Goal: Task Accomplishment & Management: Manage account settings

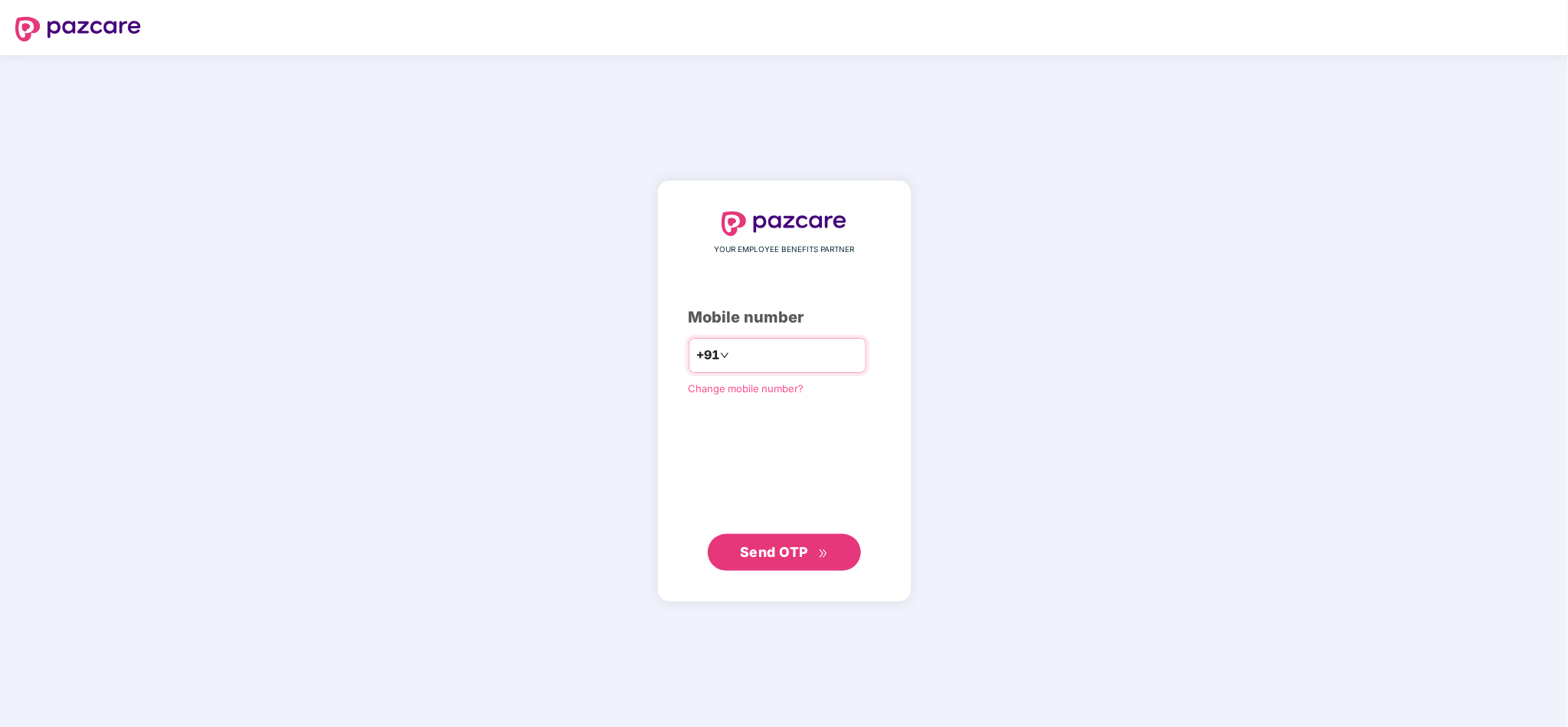
click at [787, 347] on input "number" at bounding box center [795, 356] width 125 height 25
type input "**********"
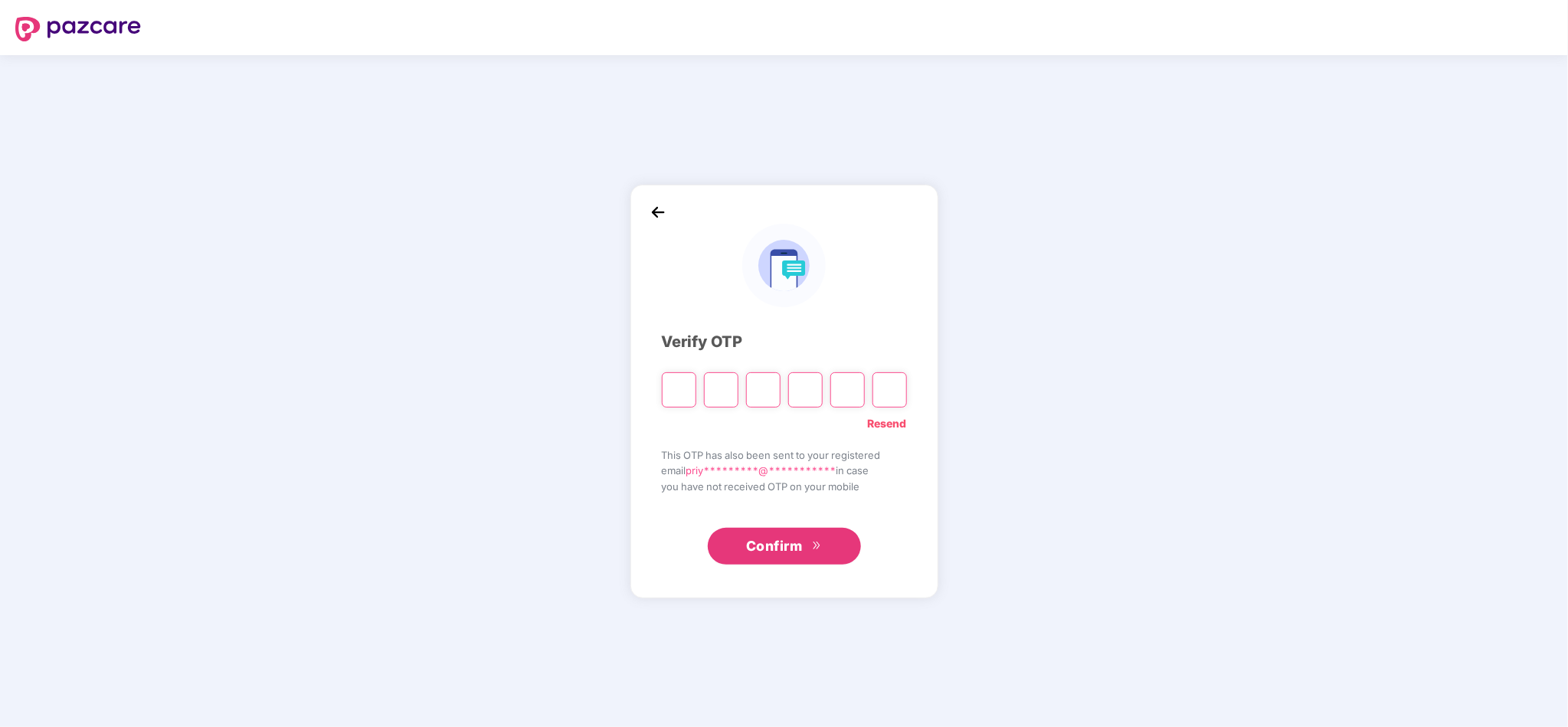
type input "*"
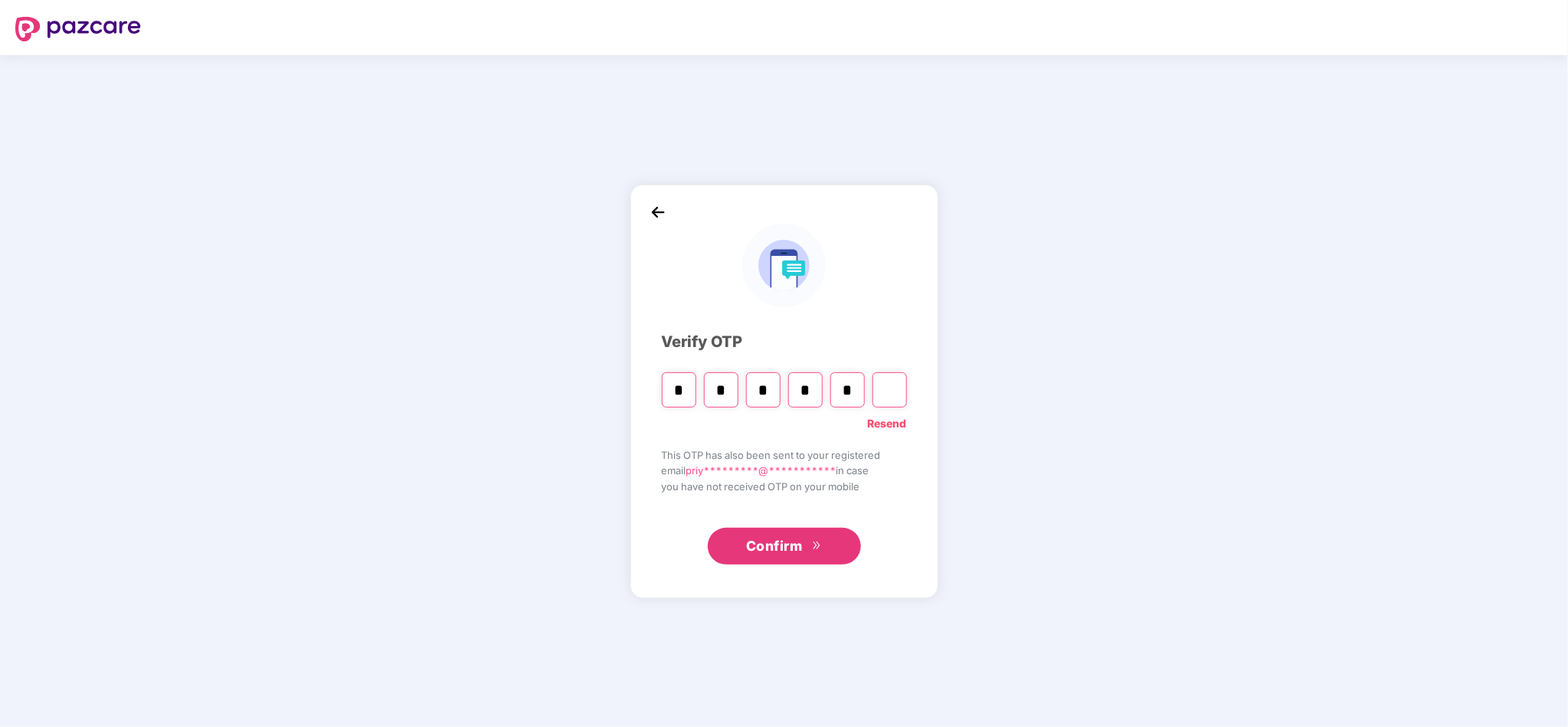
type input "*"
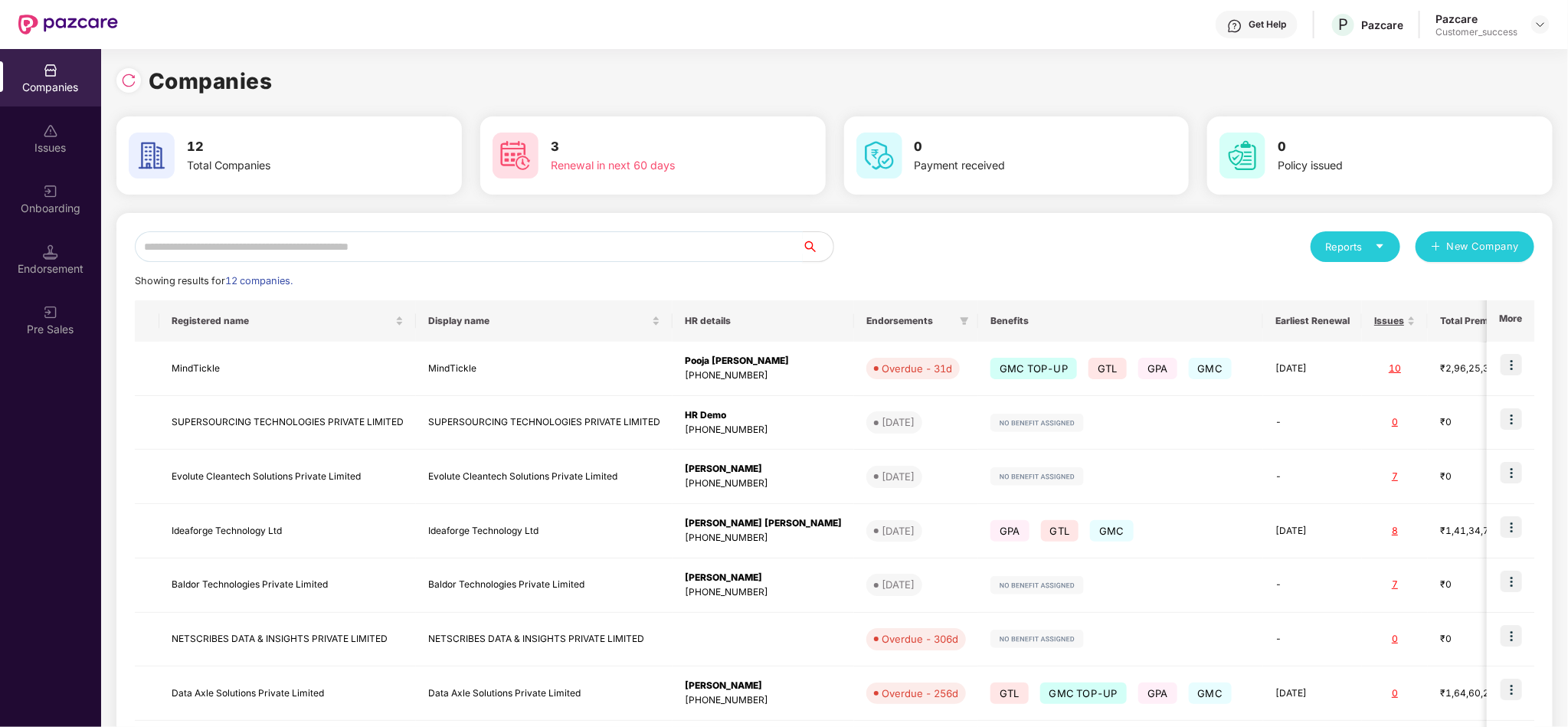
click at [559, 249] on input "text" at bounding box center [468, 246] width 667 height 30
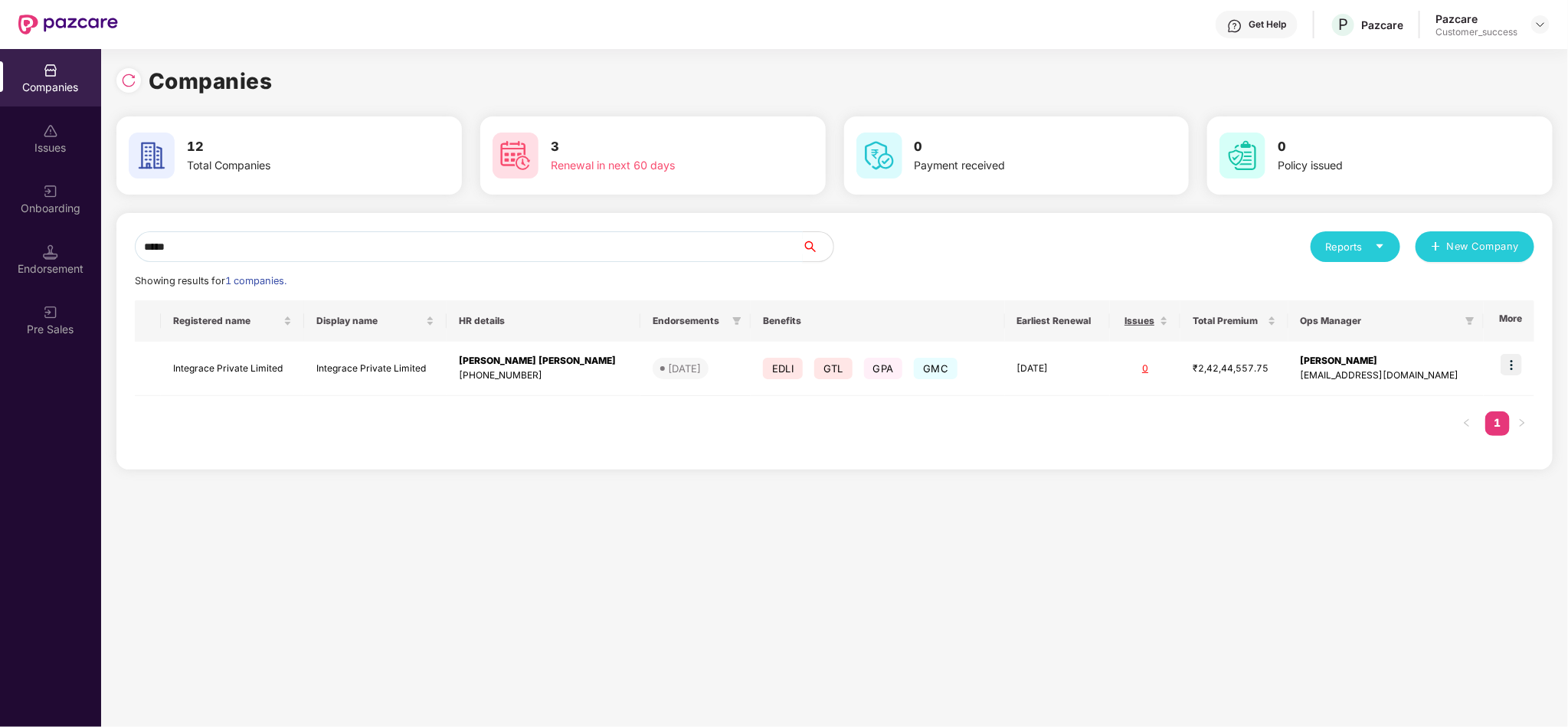
type input "*****"
click at [1507, 368] on img at bounding box center [1511, 365] width 21 height 21
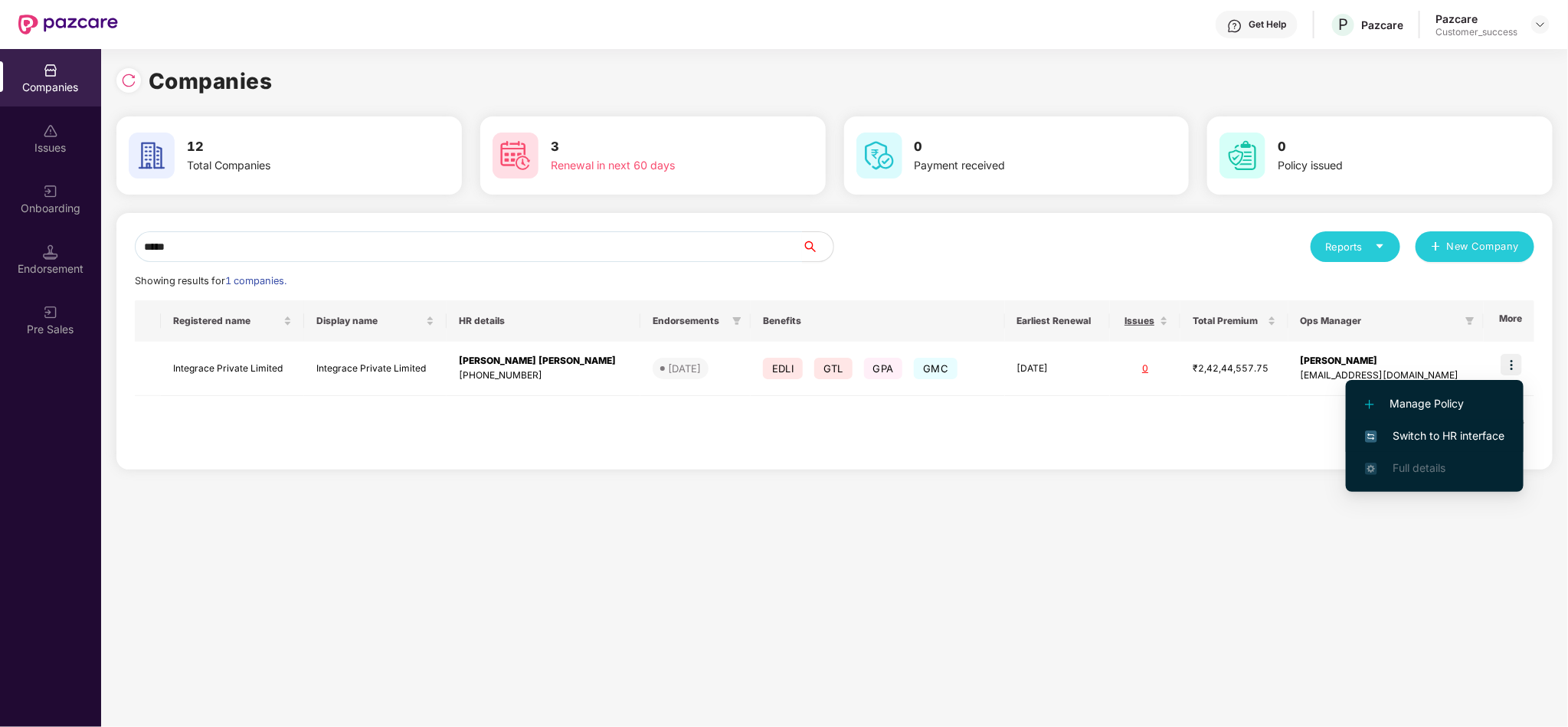
click at [1474, 439] on span "Switch to HR interface" at bounding box center [1435, 435] width 140 height 17
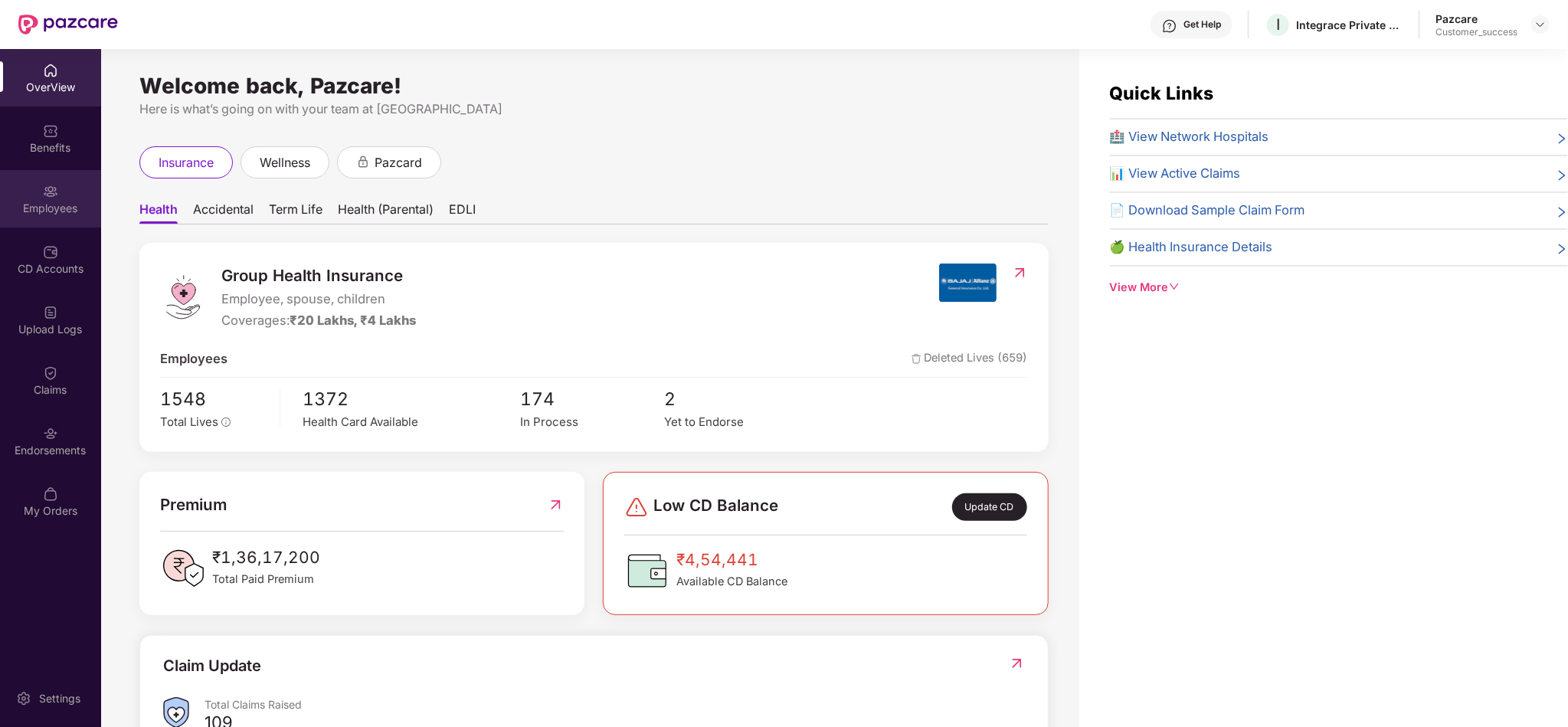
click at [40, 202] on div "Employees" at bounding box center [51, 207] width 101 height 15
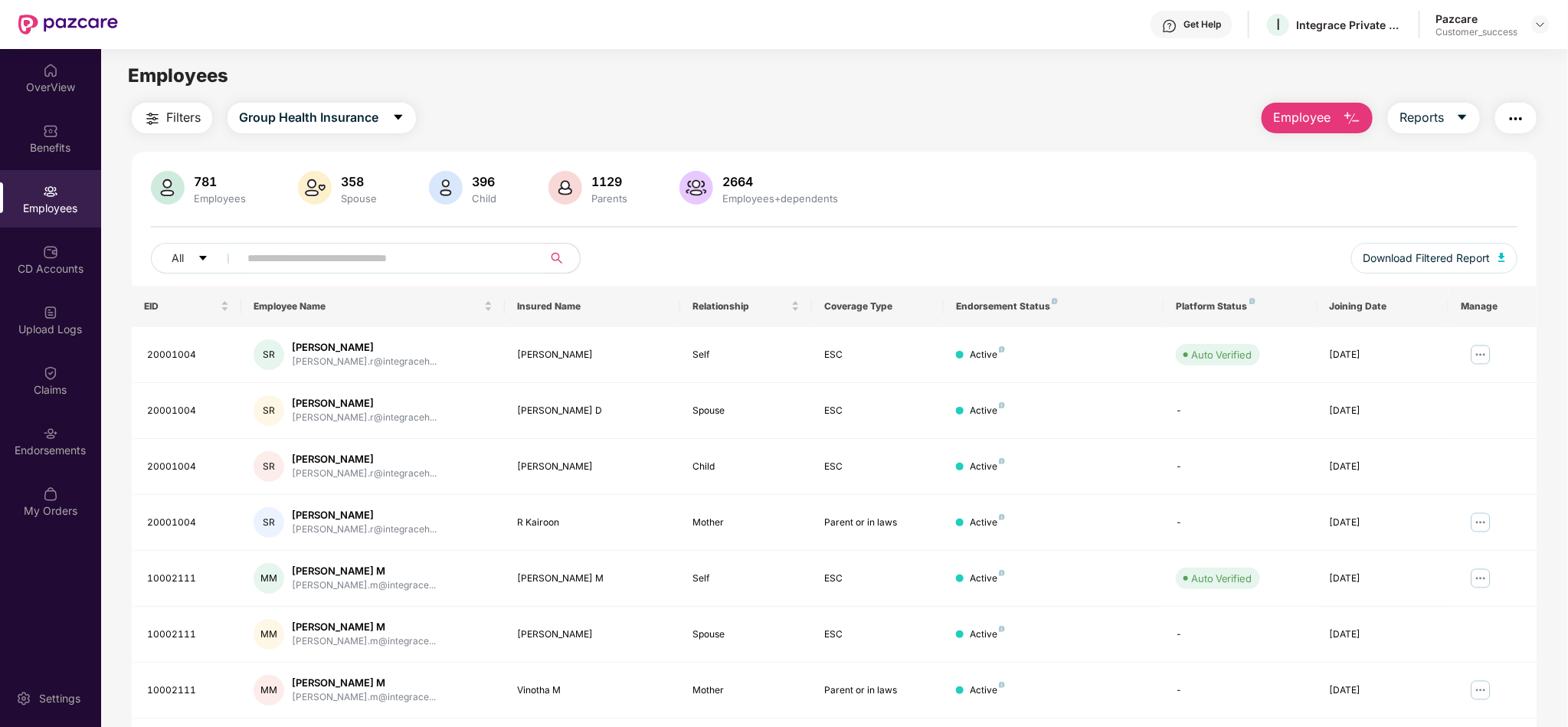
click at [428, 253] on input "text" at bounding box center [384, 258] width 275 height 23
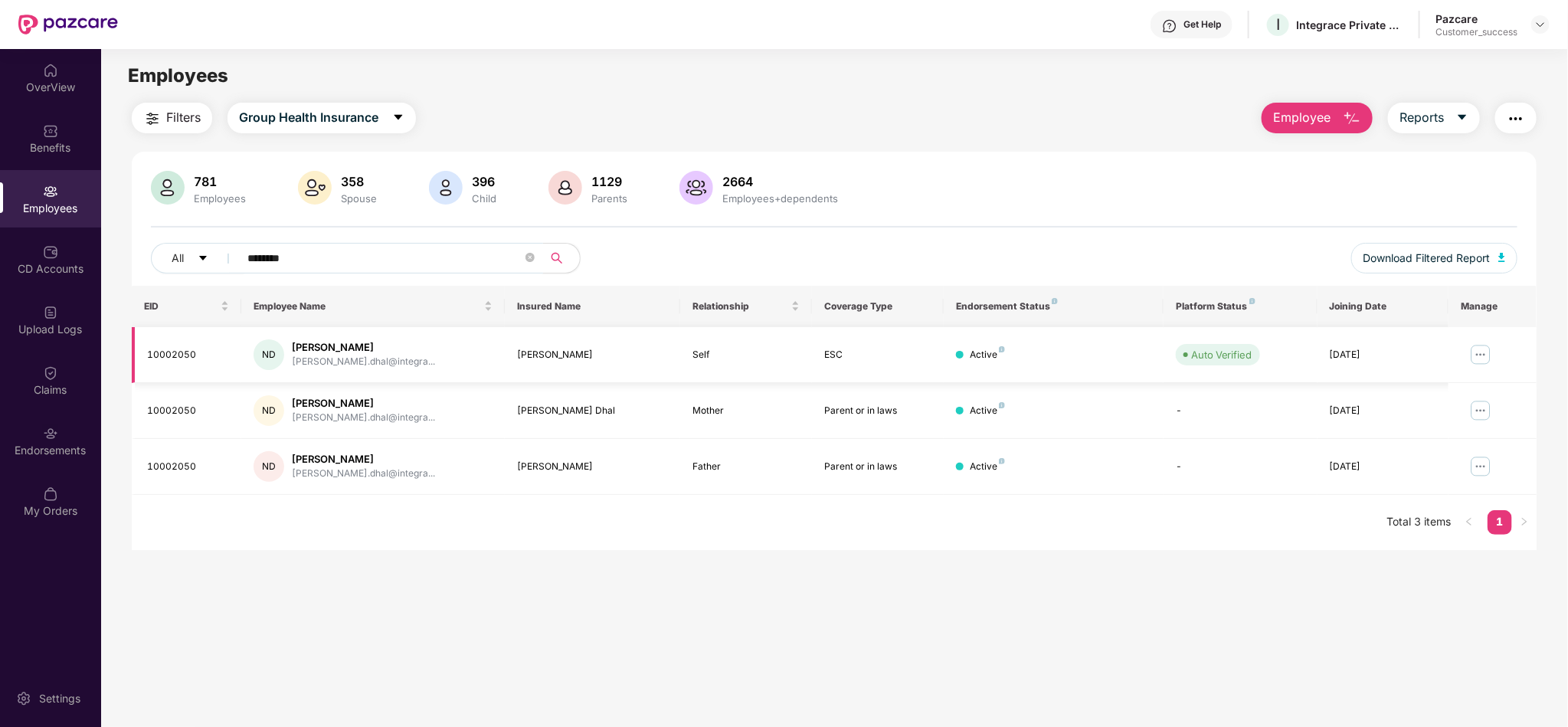
type input "********"
click at [1473, 357] on img at bounding box center [1481, 355] width 25 height 25
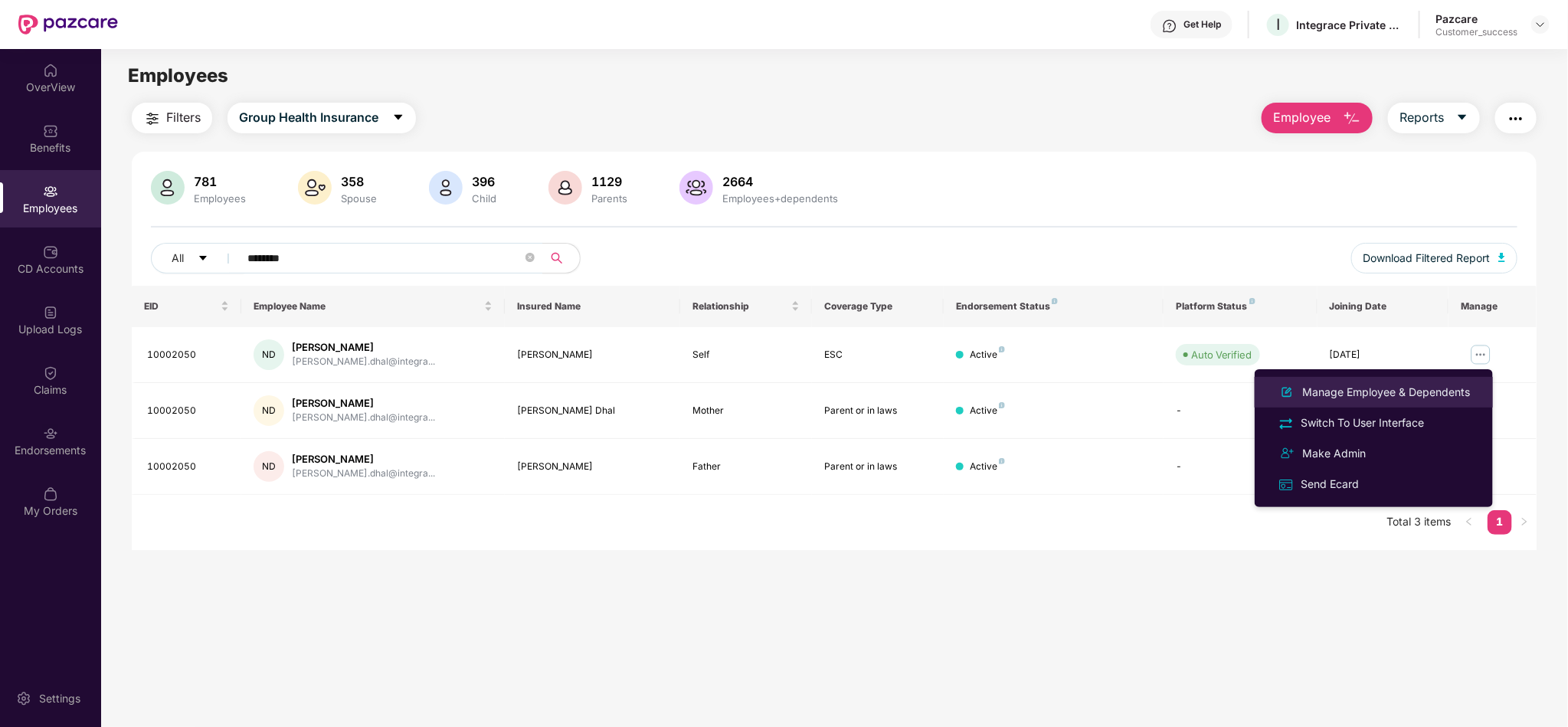
click at [1442, 391] on div "Manage Employee & Dependents" at bounding box center [1386, 392] width 174 height 17
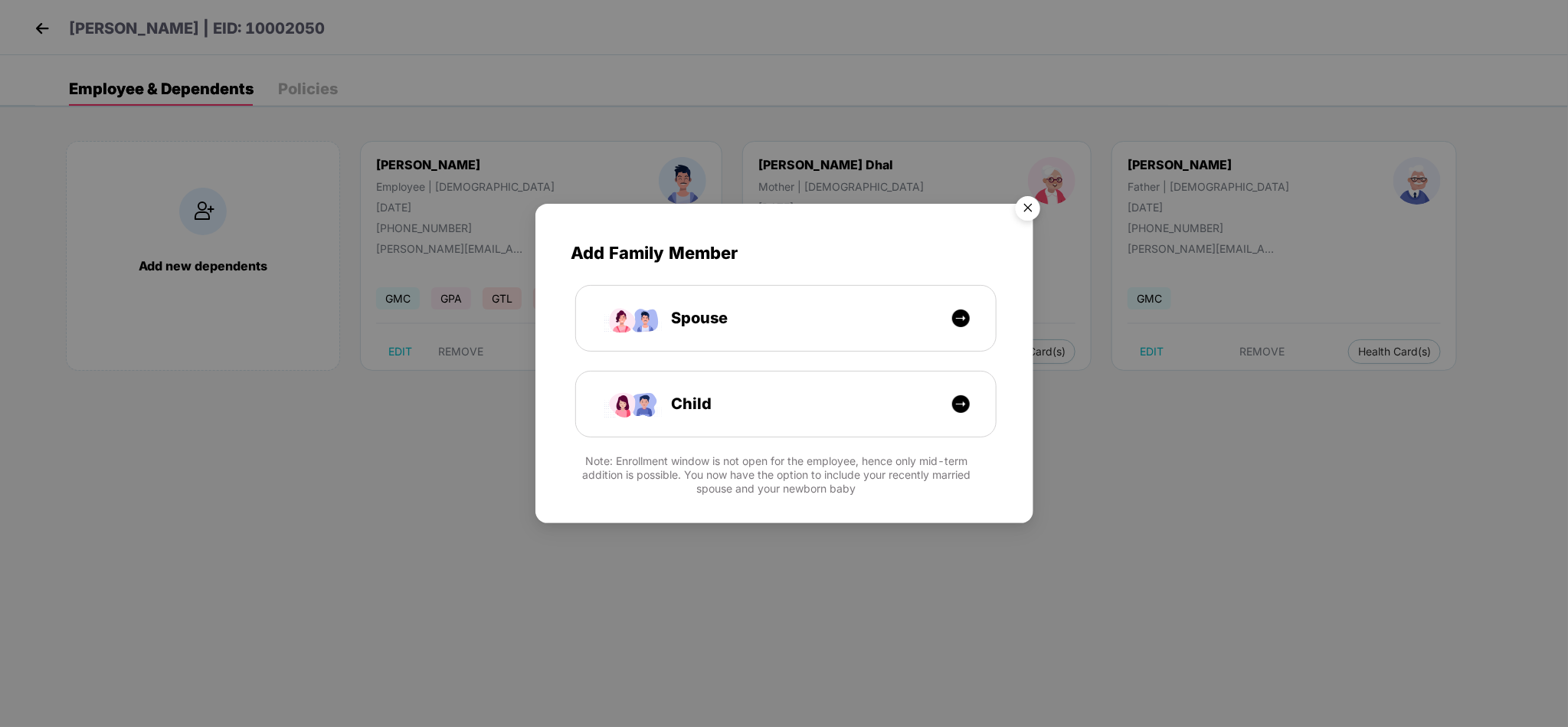
click at [425, 664] on div "Add Family Member Spouse Child Note: Enrollment window is not open for the empl…" at bounding box center [784, 363] width 1568 height 727
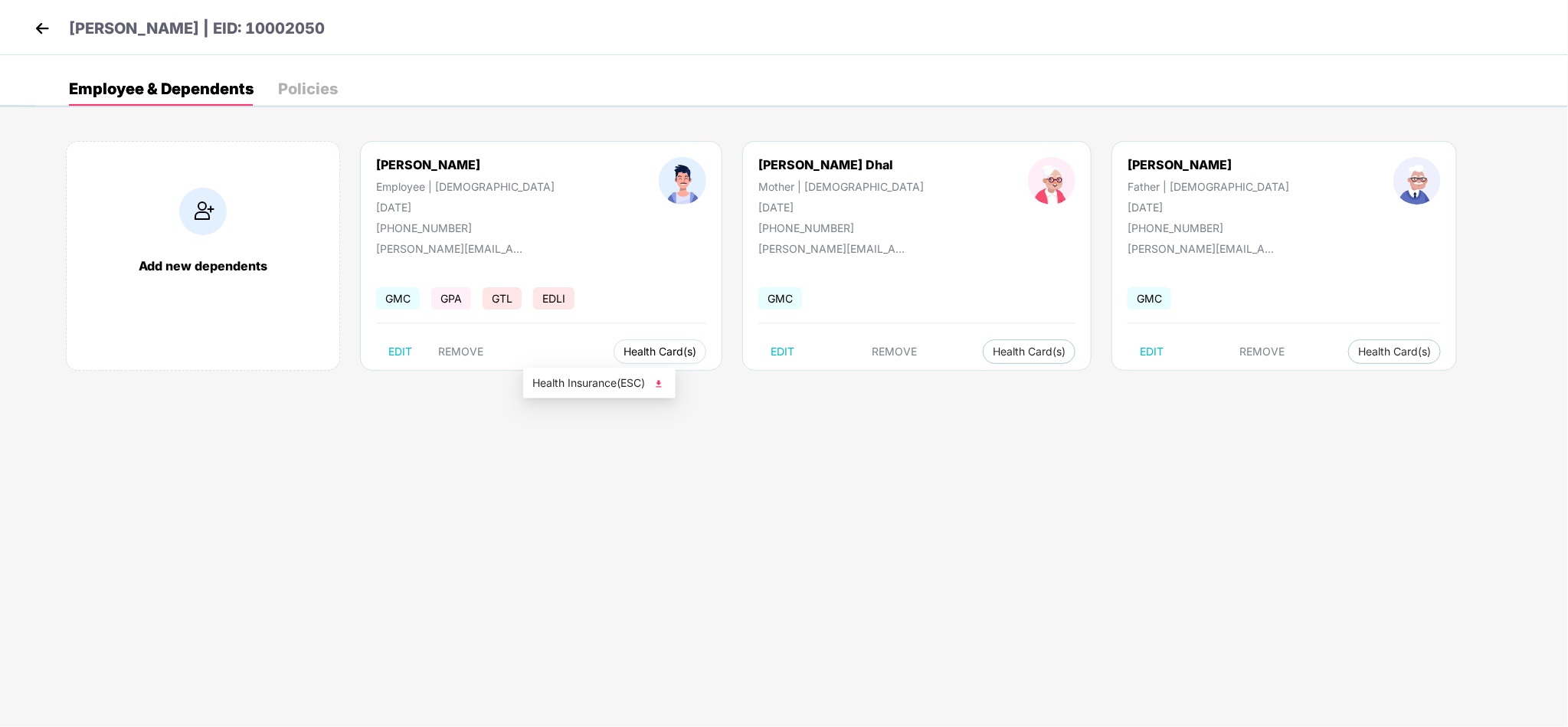
click at [623, 348] on span "Health Card(s)" at bounding box center [659, 351] width 73 height 8
click at [602, 384] on span "Health Insurance(ESC)" at bounding box center [599, 383] width 134 height 17
click at [46, 30] on img at bounding box center [42, 28] width 23 height 23
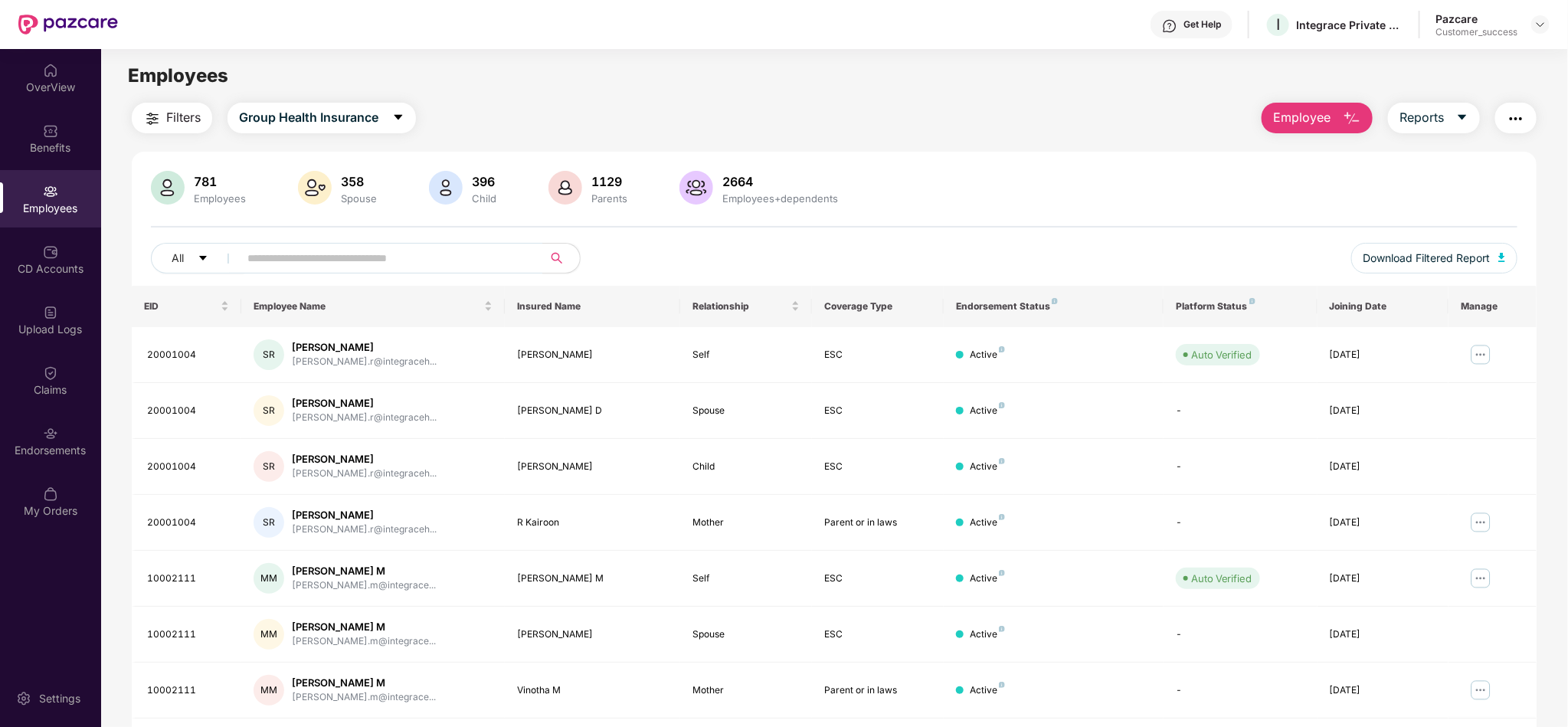
click at [377, 277] on div "All Download Filtered Report" at bounding box center [834, 264] width 1366 height 43
click at [514, 251] on input "text" at bounding box center [384, 258] width 275 height 23
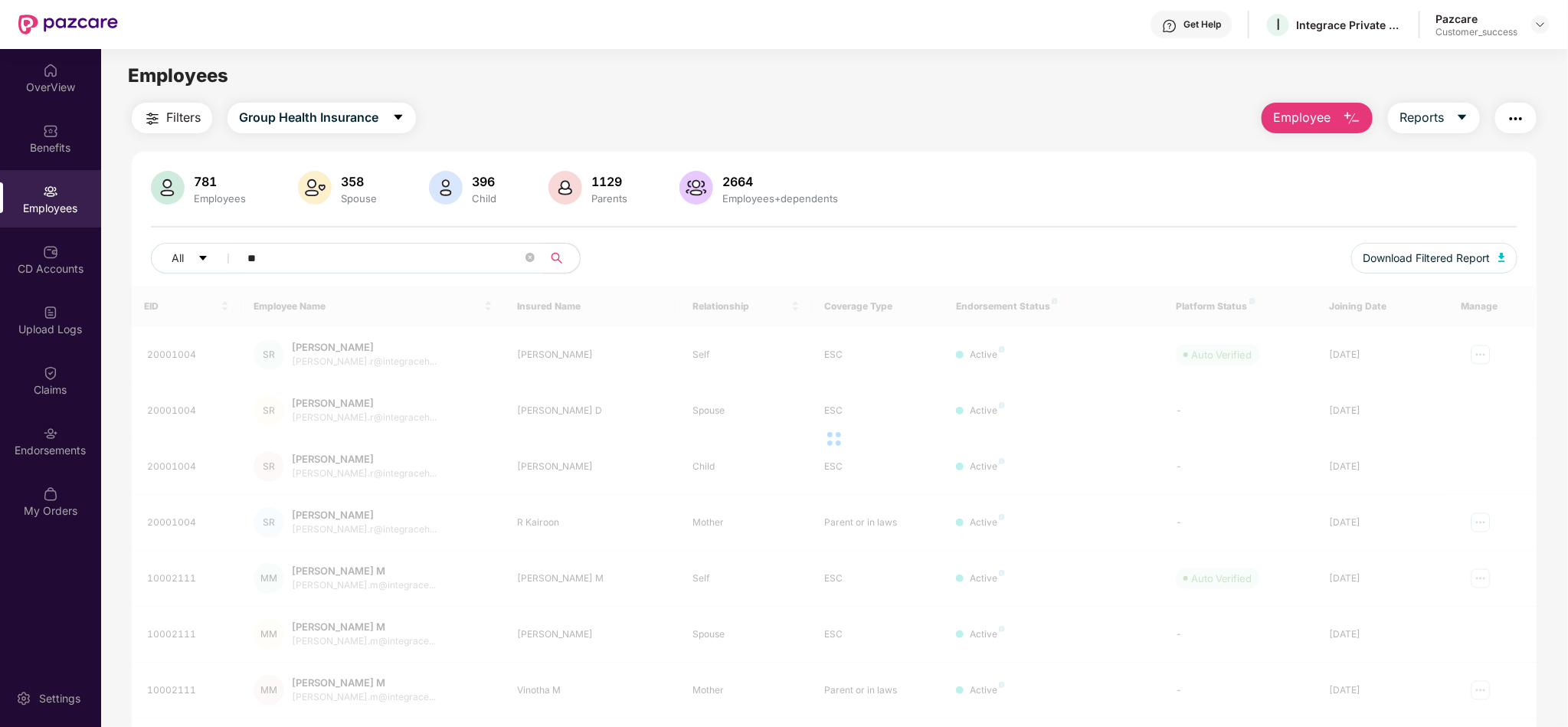
type input "*"
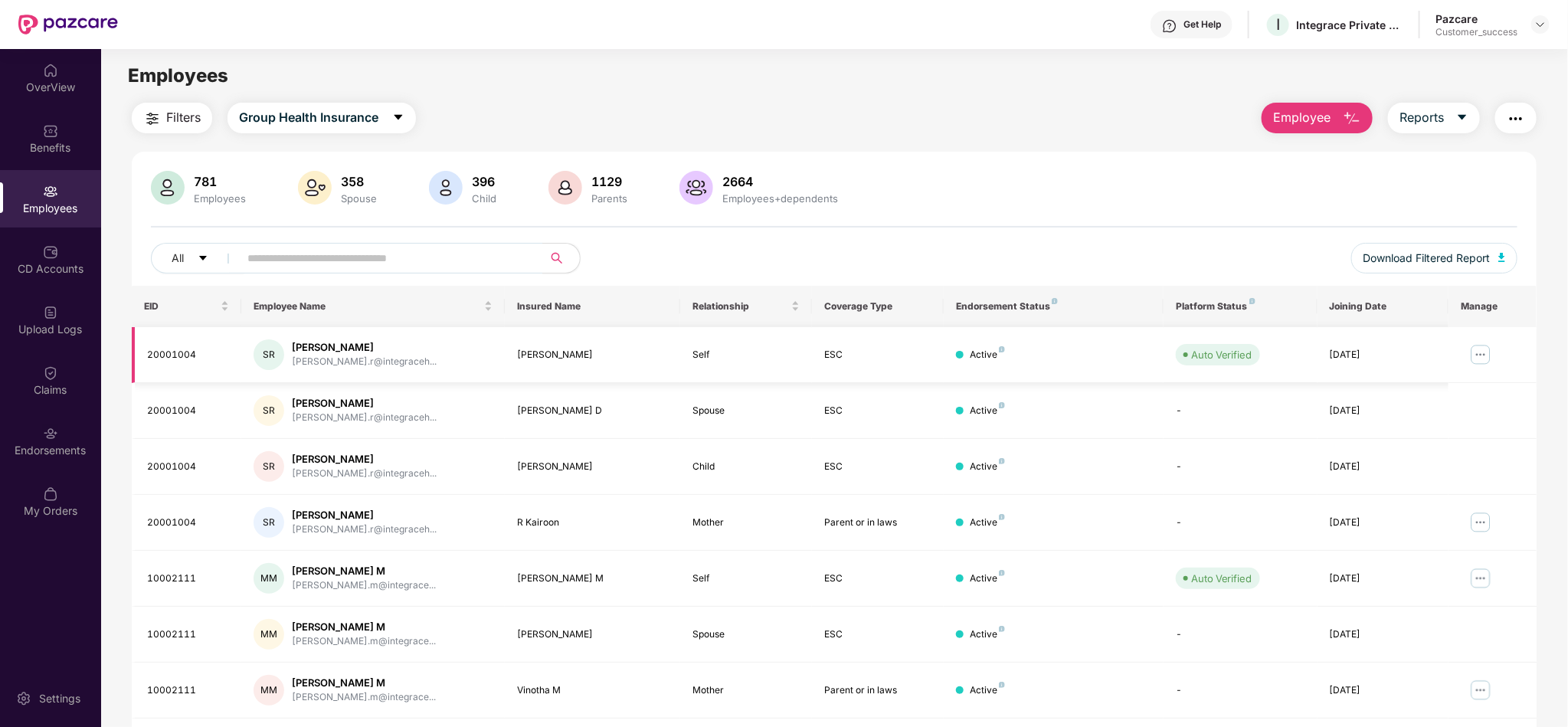
click at [1485, 360] on img at bounding box center [1481, 355] width 25 height 25
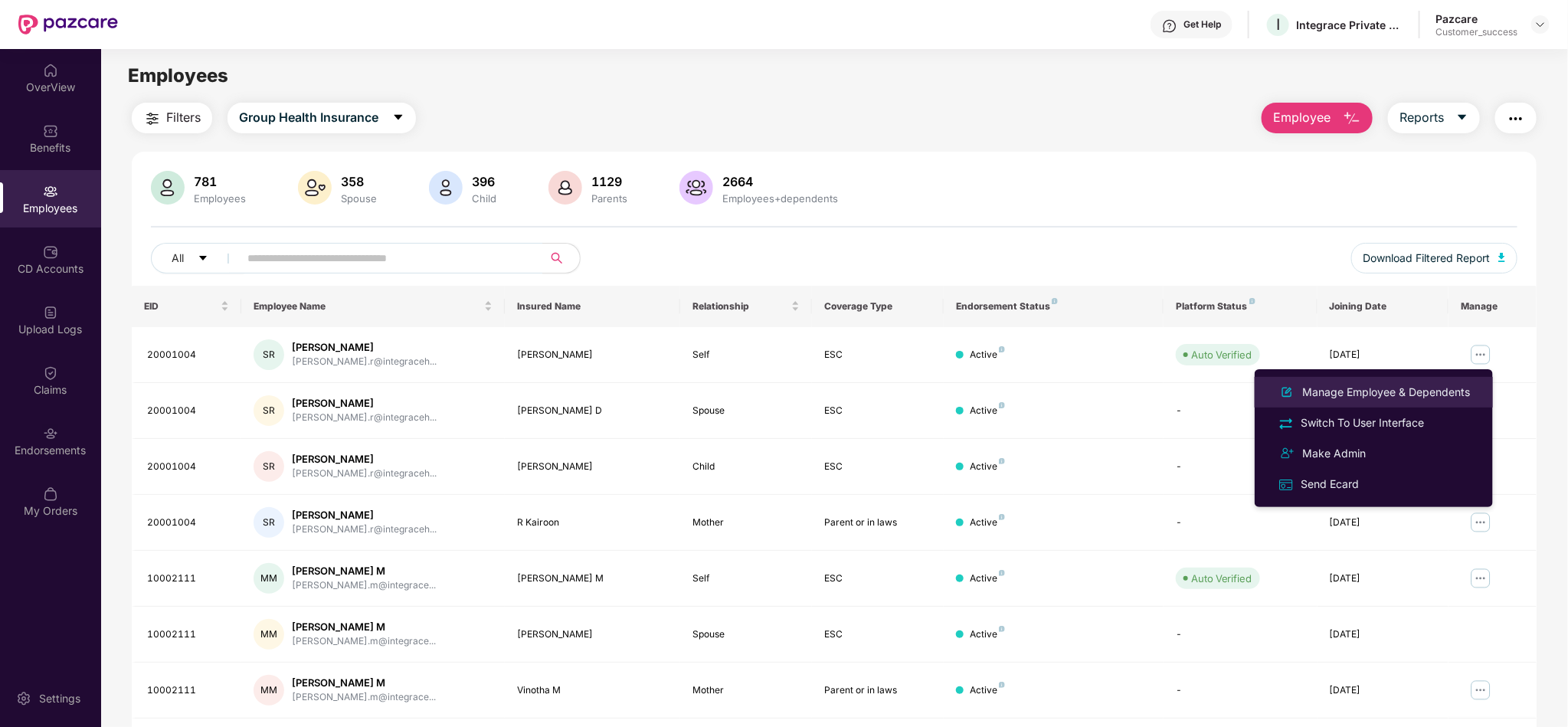
click at [1413, 384] on div "Manage Employee & Dependents" at bounding box center [1386, 392] width 174 height 17
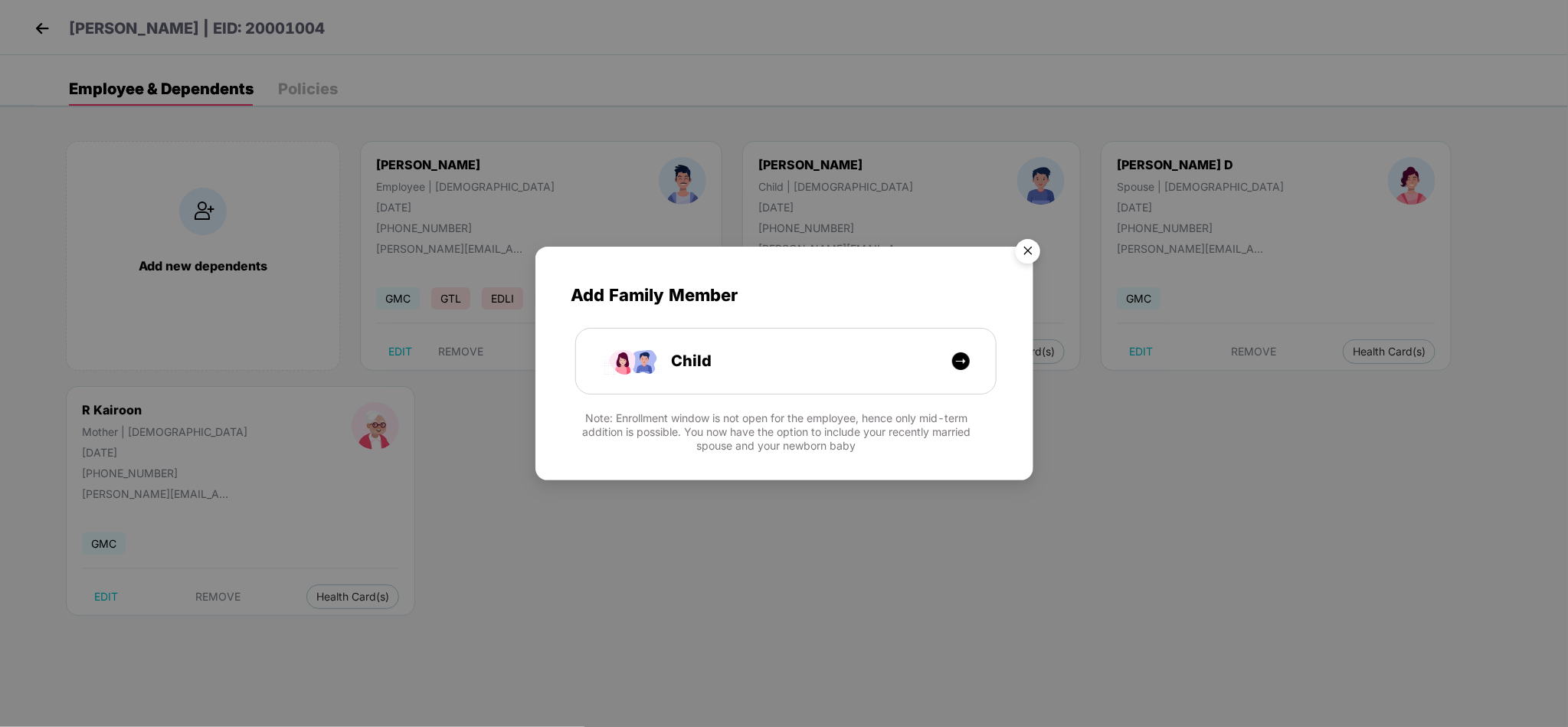
click at [1027, 249] on img "Close" at bounding box center [1028, 254] width 43 height 43
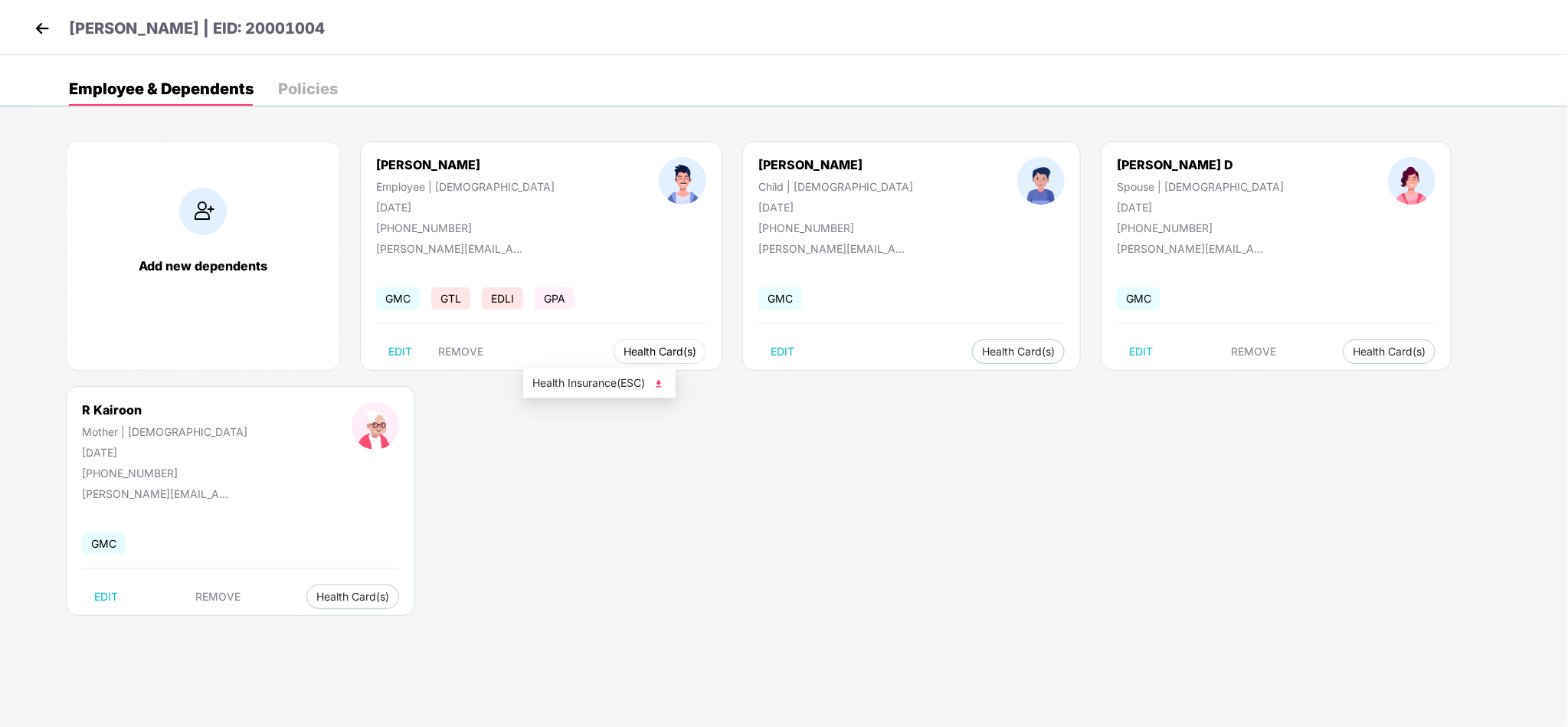
click at [613, 354] on button "Health Card(s)" at bounding box center [659, 351] width 93 height 25
click at [613, 361] on button "Health Card(s)" at bounding box center [659, 351] width 93 height 25
click at [44, 26] on img at bounding box center [42, 28] width 23 height 23
